Goal: Task Accomplishment & Management: Manage account settings

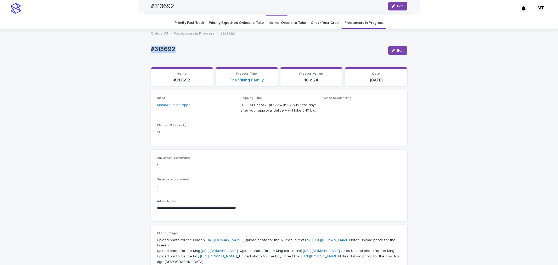
click at [397, 5] on span "Edit" at bounding box center [400, 6] width 7 height 4
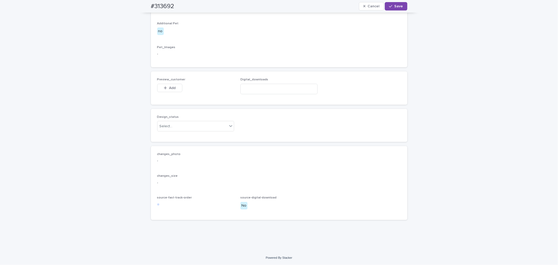
scroll to position [327, 0]
click at [172, 90] on span "Add" at bounding box center [172, 88] width 7 height 4
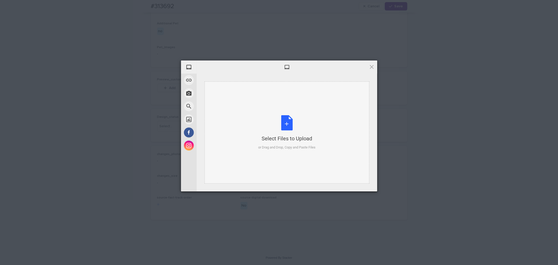
click at [284, 127] on div "Select Files to Upload or Drag and Drop, Copy and Paste Files" at bounding box center [286, 132] width 57 height 35
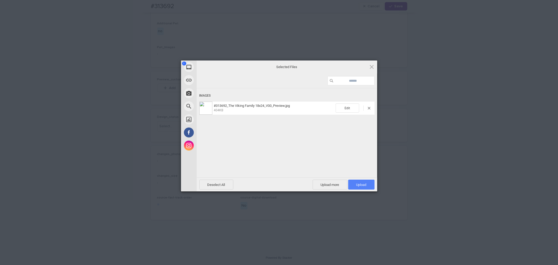
click at [363, 186] on span "Upload 1" at bounding box center [361, 185] width 10 height 4
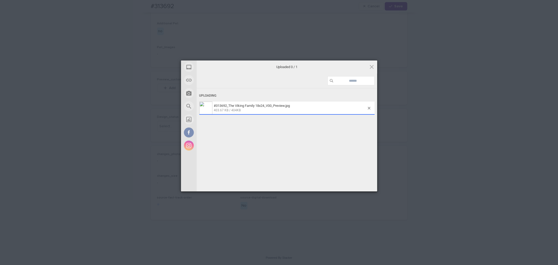
scroll to position [336, 0]
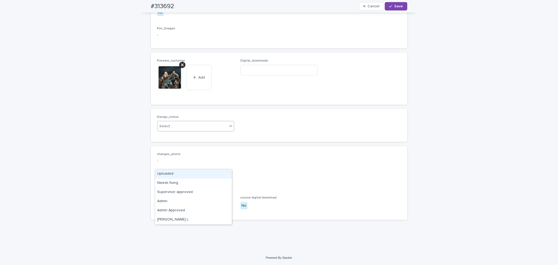
click at [200, 131] on div "Select..." at bounding box center [193, 126] width 70 height 9
click at [187, 176] on div "Uploaded" at bounding box center [193, 173] width 77 height 9
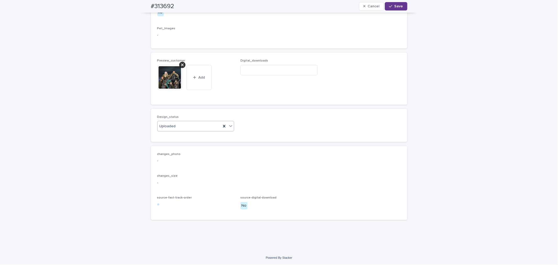
click at [398, 9] on button "Save" at bounding box center [396, 6] width 22 height 8
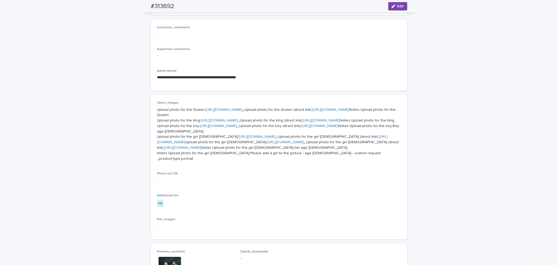
scroll to position [20, 0]
